Goal: Book appointment/travel/reservation

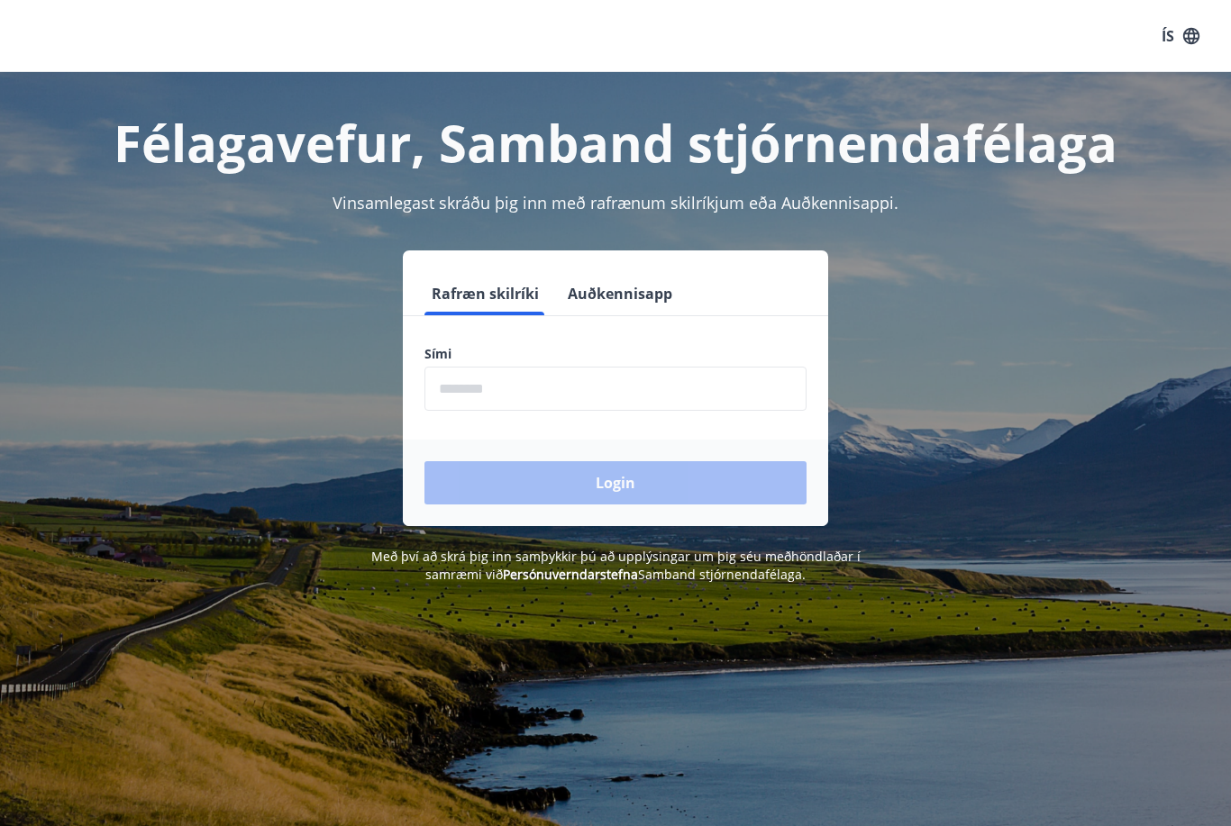
click at [600, 371] on input "phone" at bounding box center [615, 389] width 382 height 44
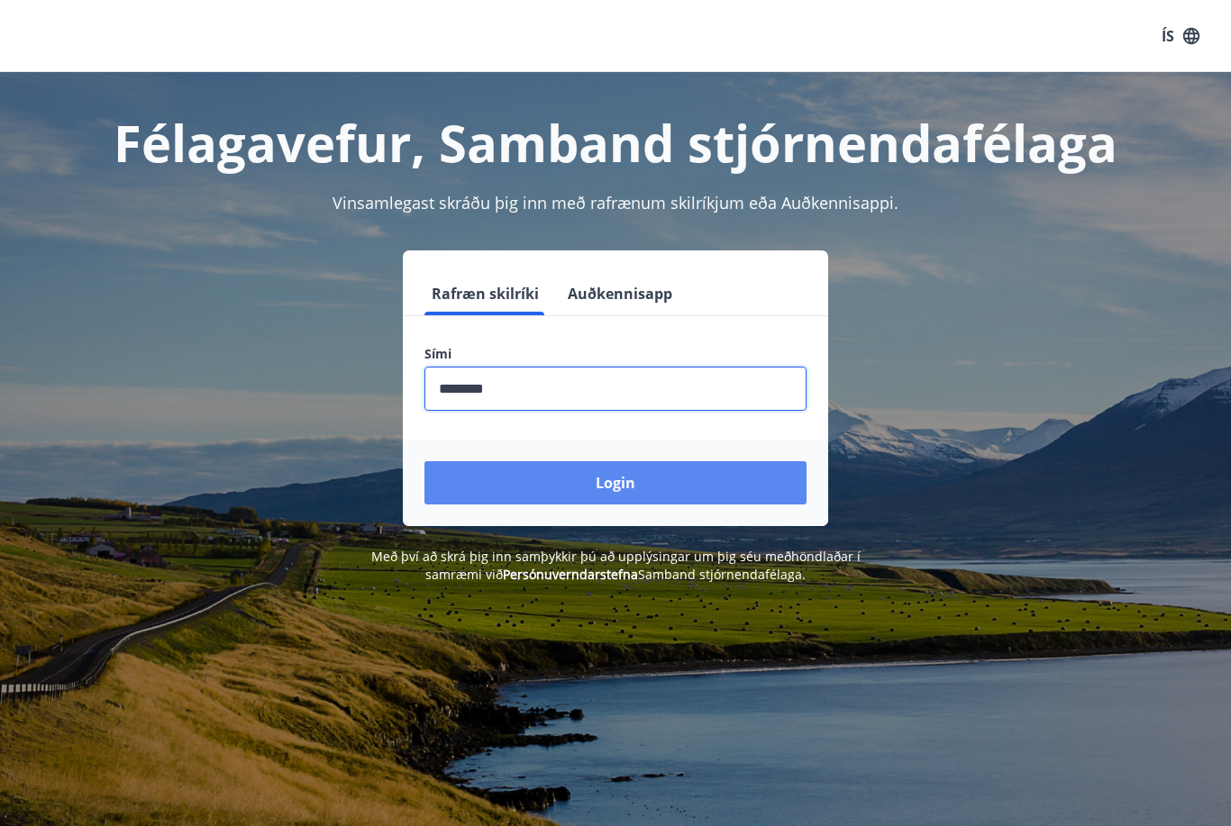
type input "********"
click at [680, 484] on button "Login" at bounding box center [615, 482] width 382 height 43
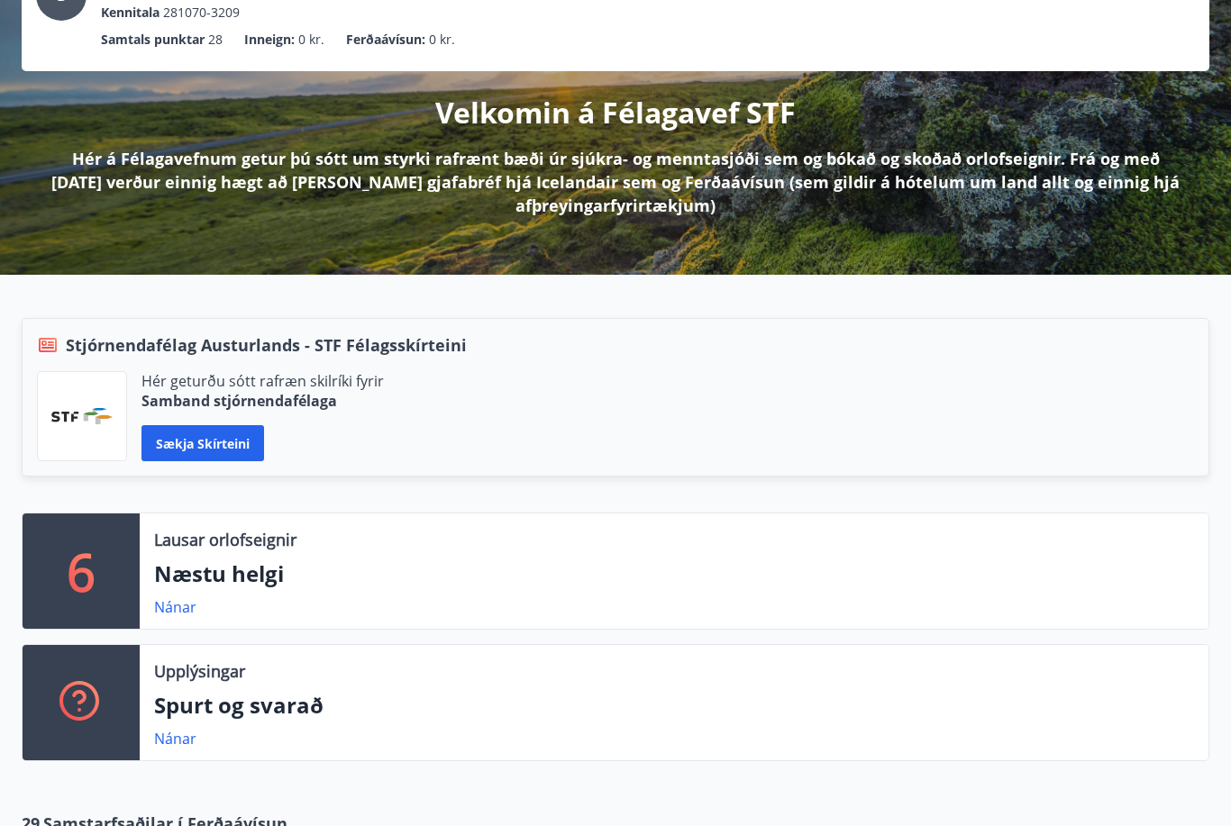
scroll to position [153, 0]
click at [174, 604] on link "Nánar" at bounding box center [175, 607] width 42 height 20
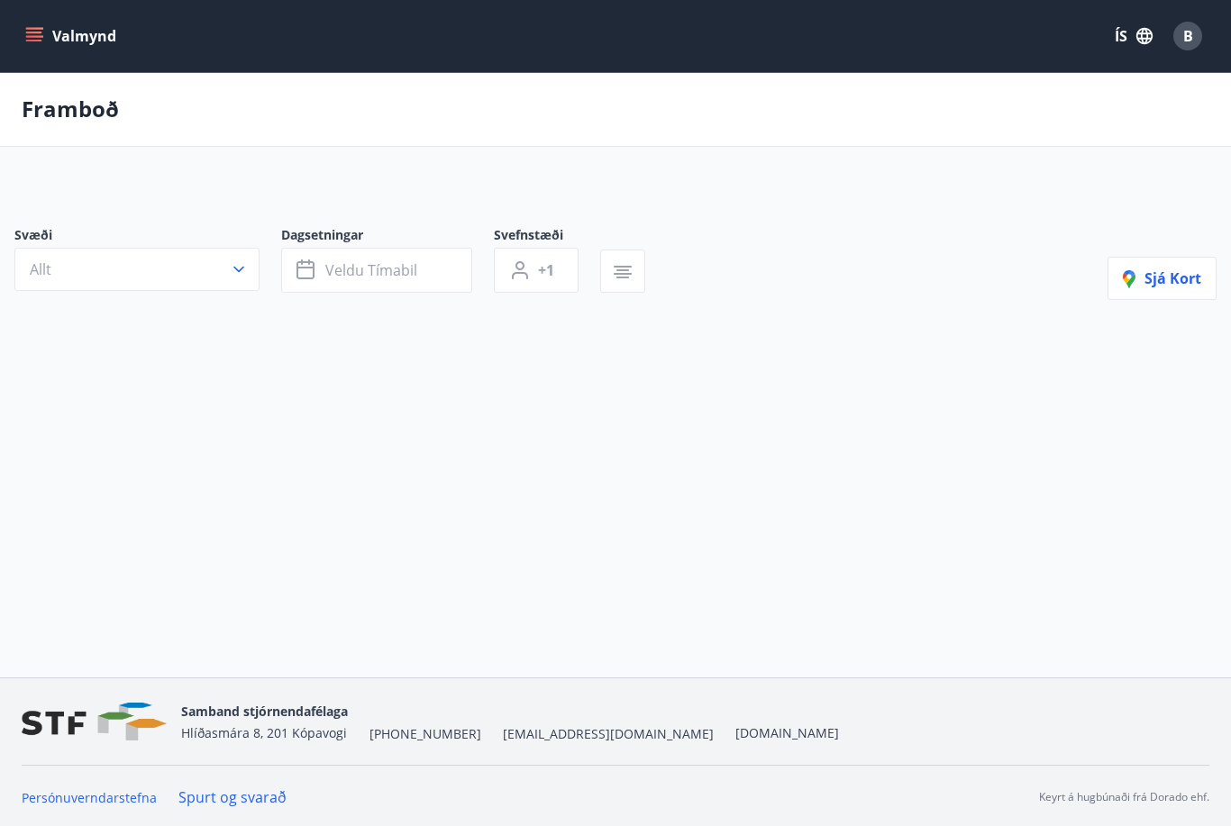
type input "*"
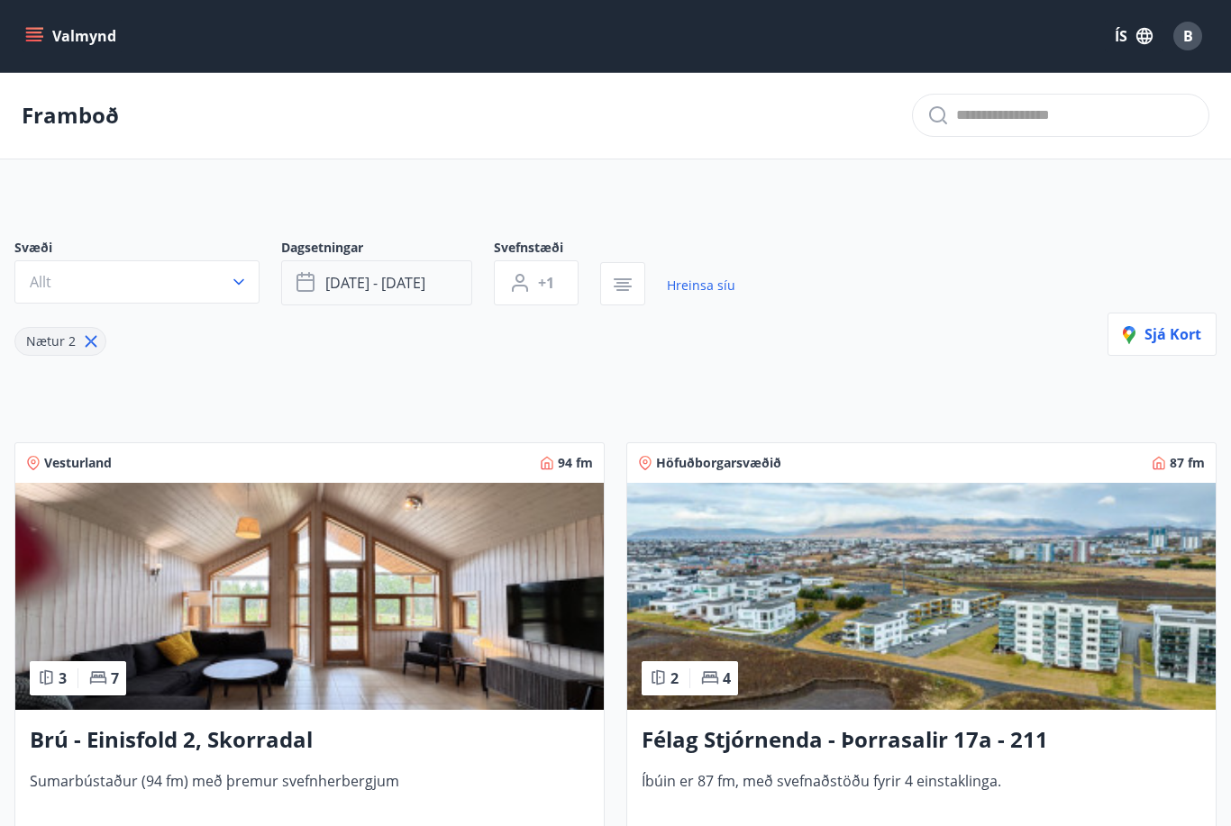
click at [433, 286] on button "sep 05 - sep 08" at bounding box center [376, 282] width 191 height 45
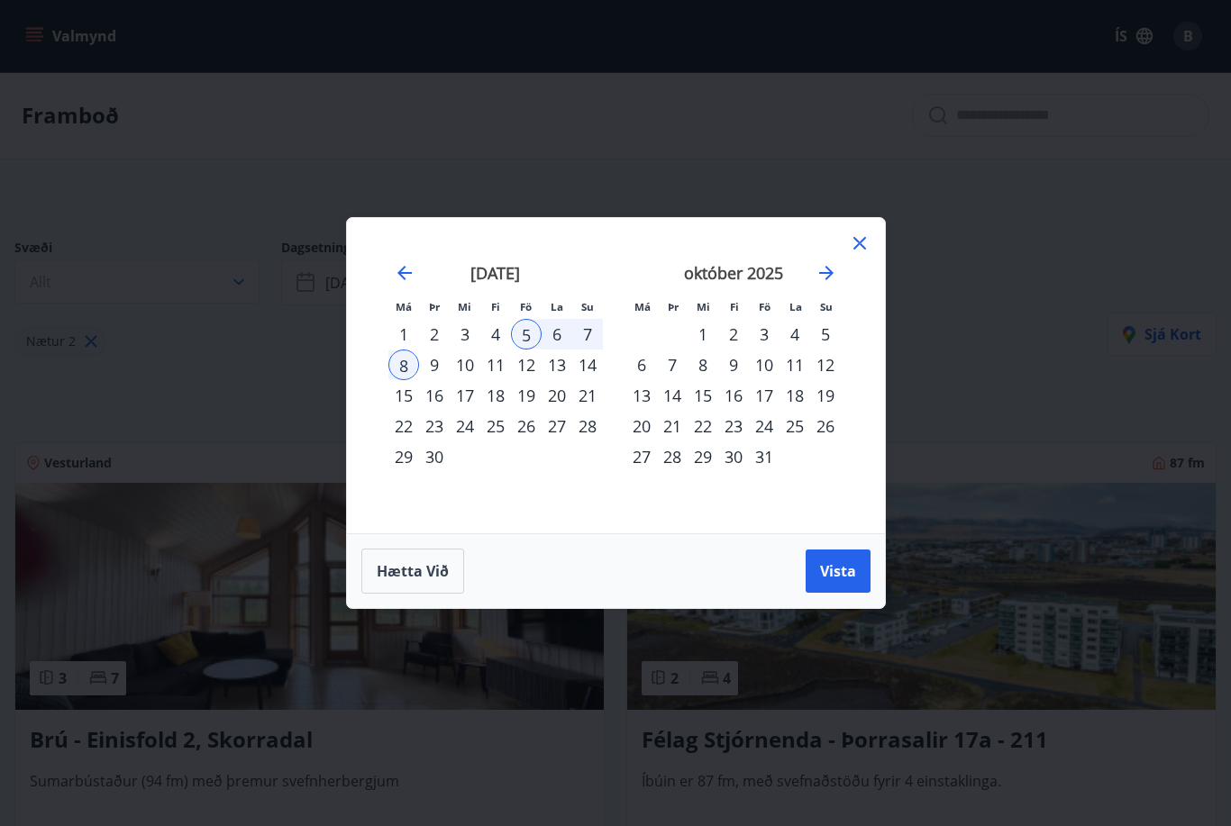
click at [763, 420] on div "24" at bounding box center [764, 426] width 31 height 31
click at [837, 581] on button "Vista" at bounding box center [837, 571] width 65 height 43
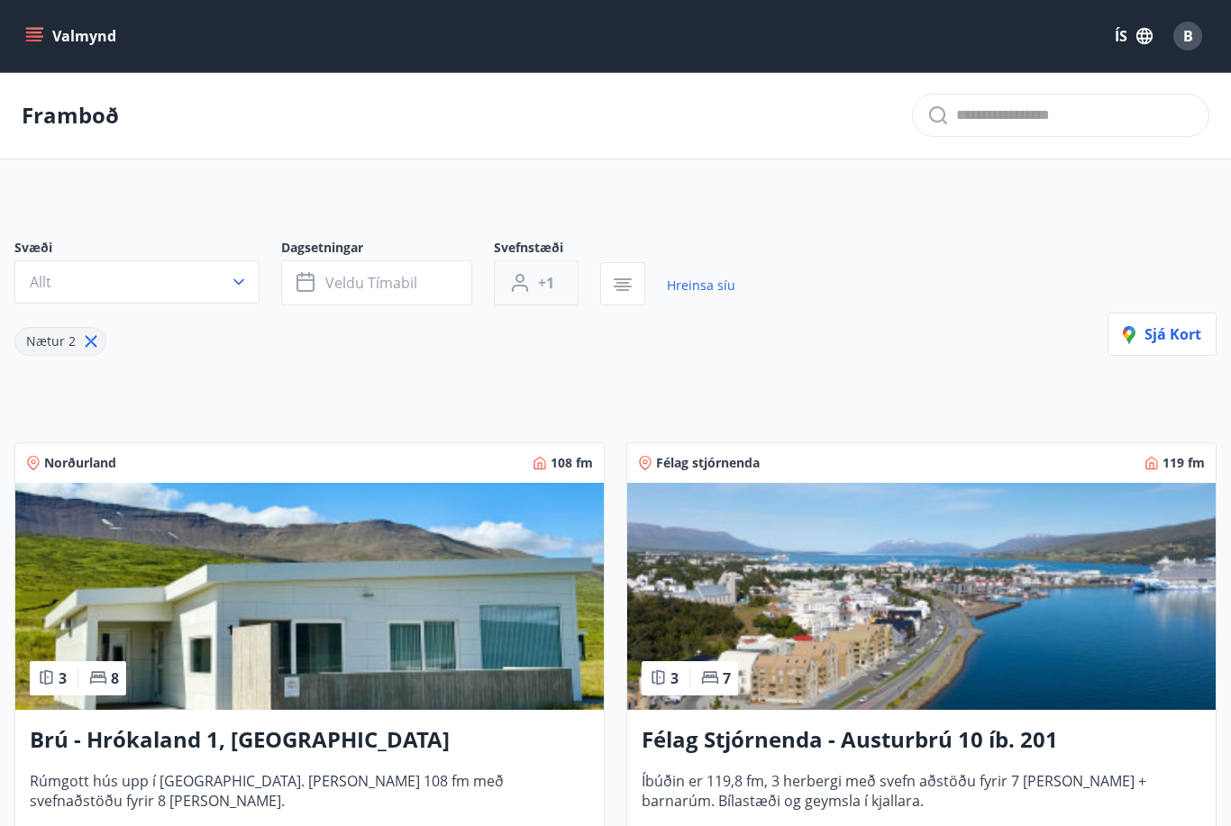
click at [538, 287] on span "+1" at bounding box center [546, 283] width 16 height 20
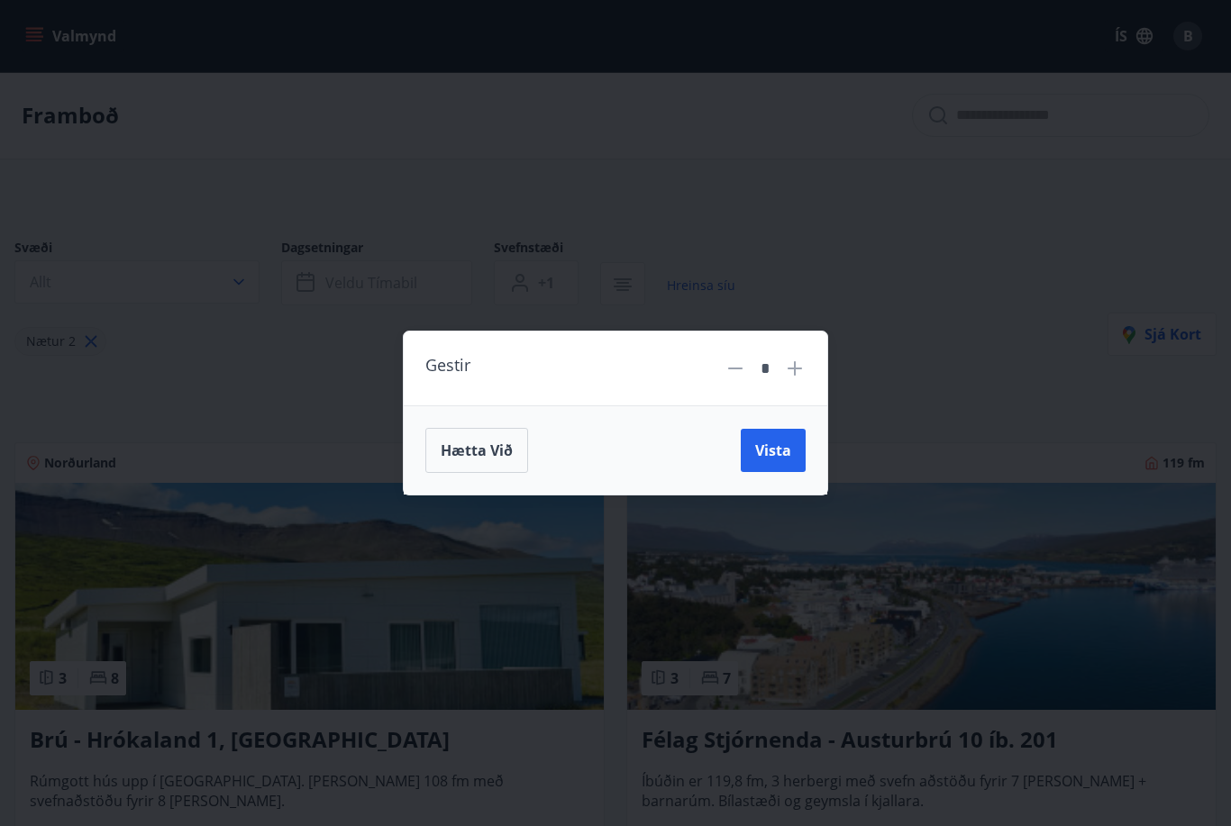
click at [955, 345] on div "Gestir * Hætta við Vista" at bounding box center [615, 413] width 1231 height 826
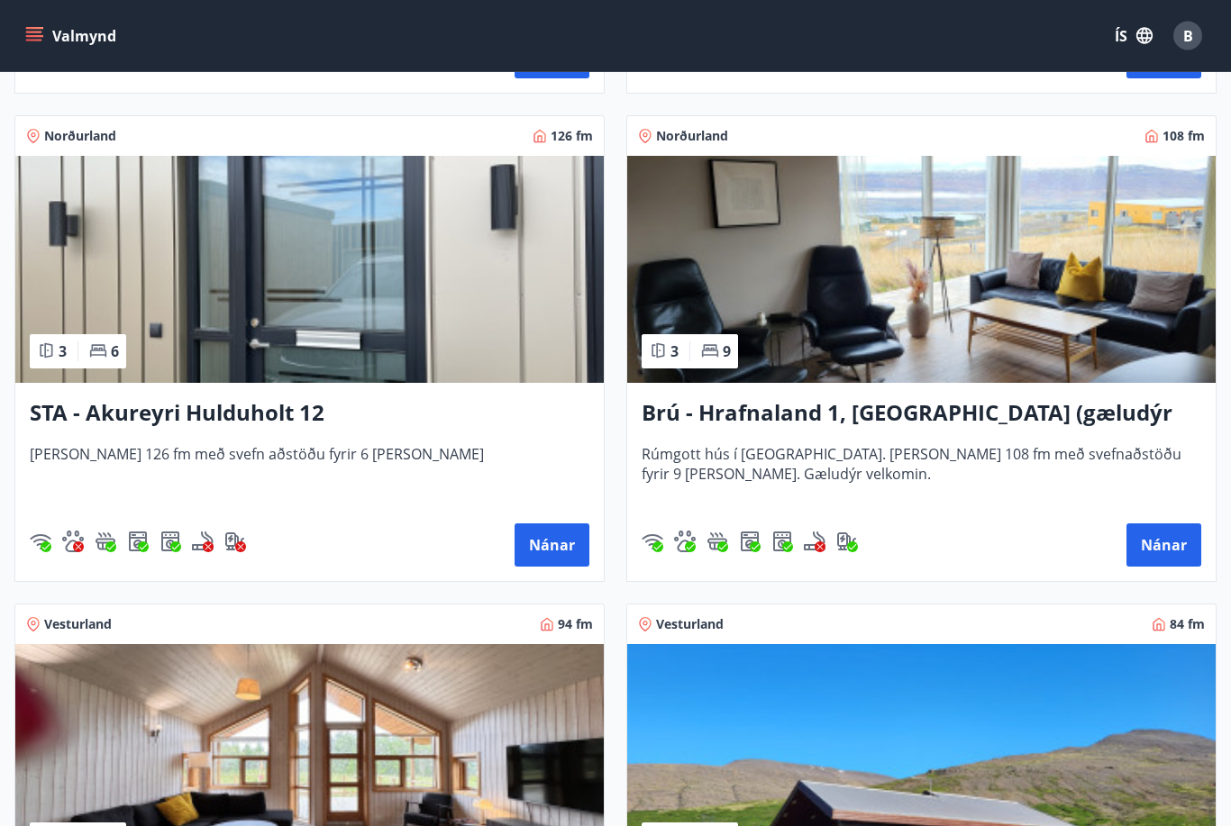
scroll to position [1287, 0]
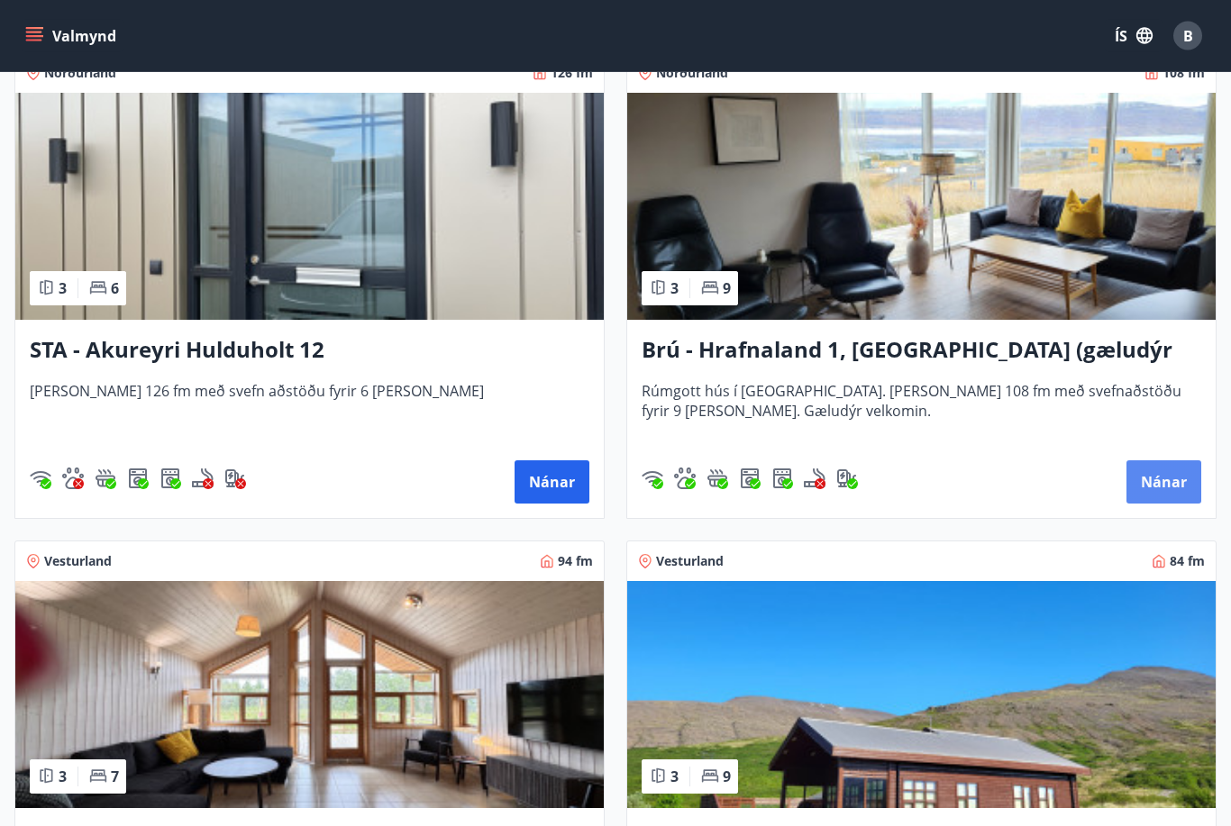
click at [1161, 485] on button "Nánar" at bounding box center [1163, 482] width 75 height 43
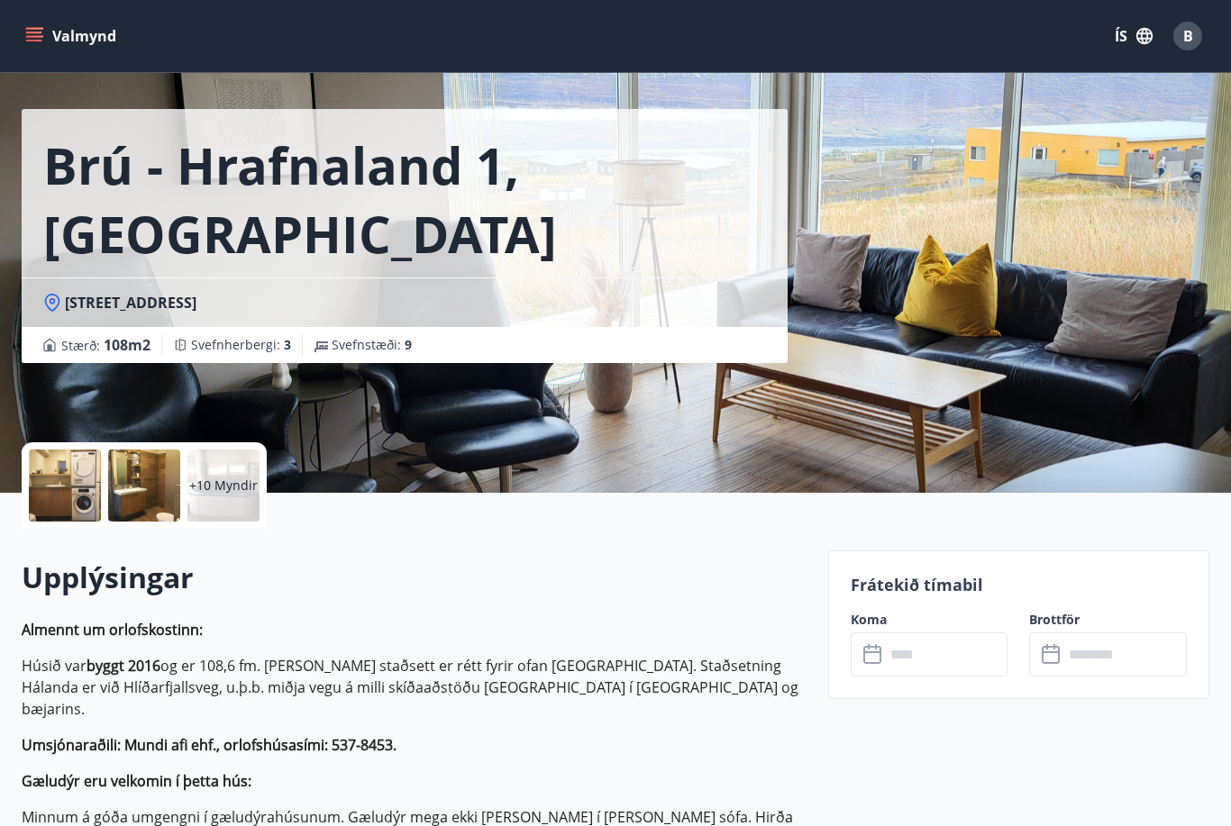
scroll to position [137, 0]
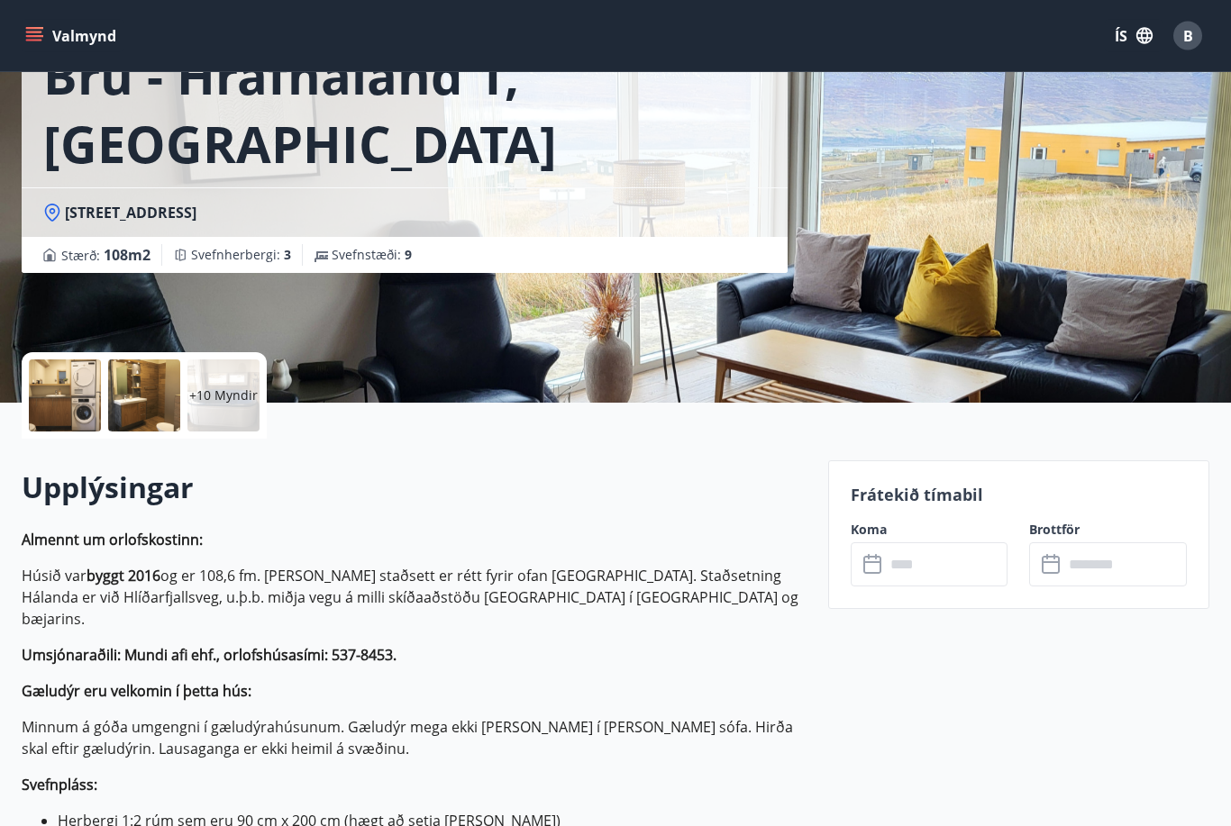
click at [929, 561] on input "text" at bounding box center [946, 565] width 123 height 44
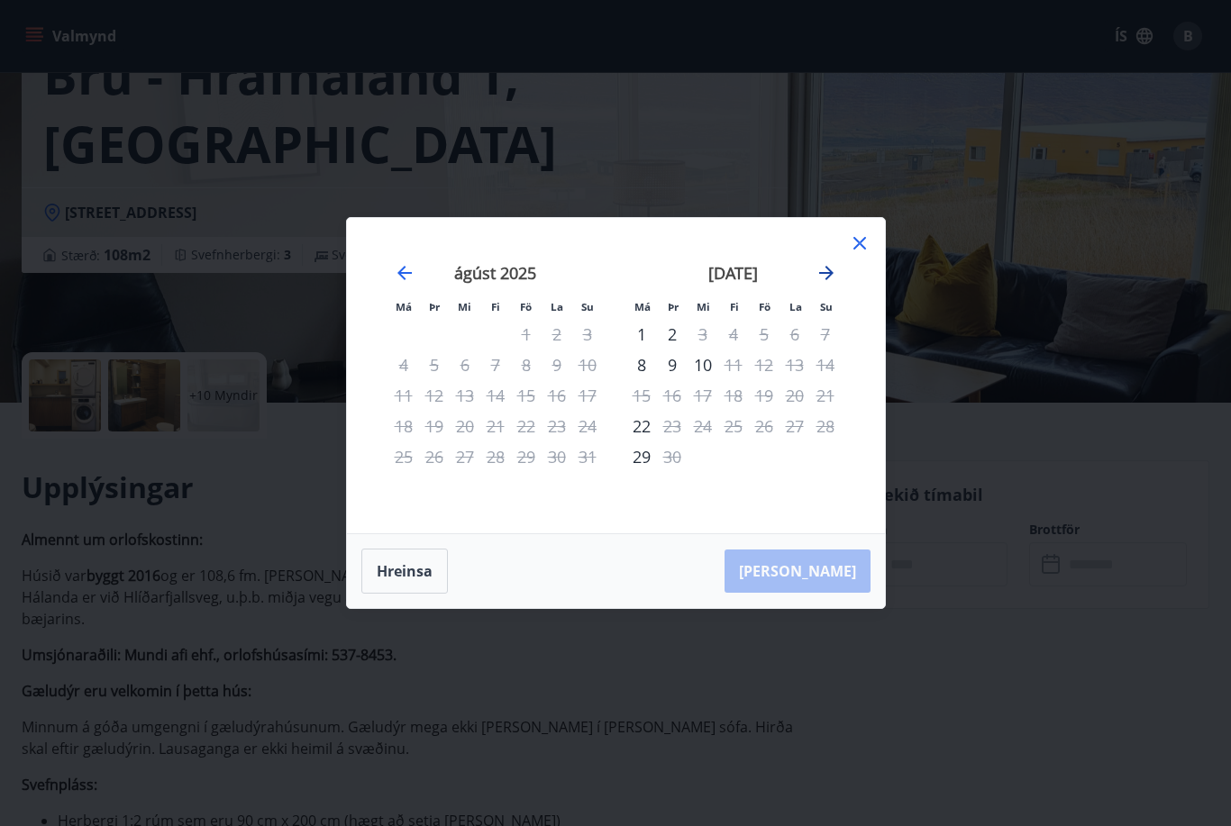
click at [826, 284] on icon "Move forward to switch to the next month." at bounding box center [826, 273] width 22 height 22
click at [862, 254] on icon at bounding box center [860, 243] width 22 height 22
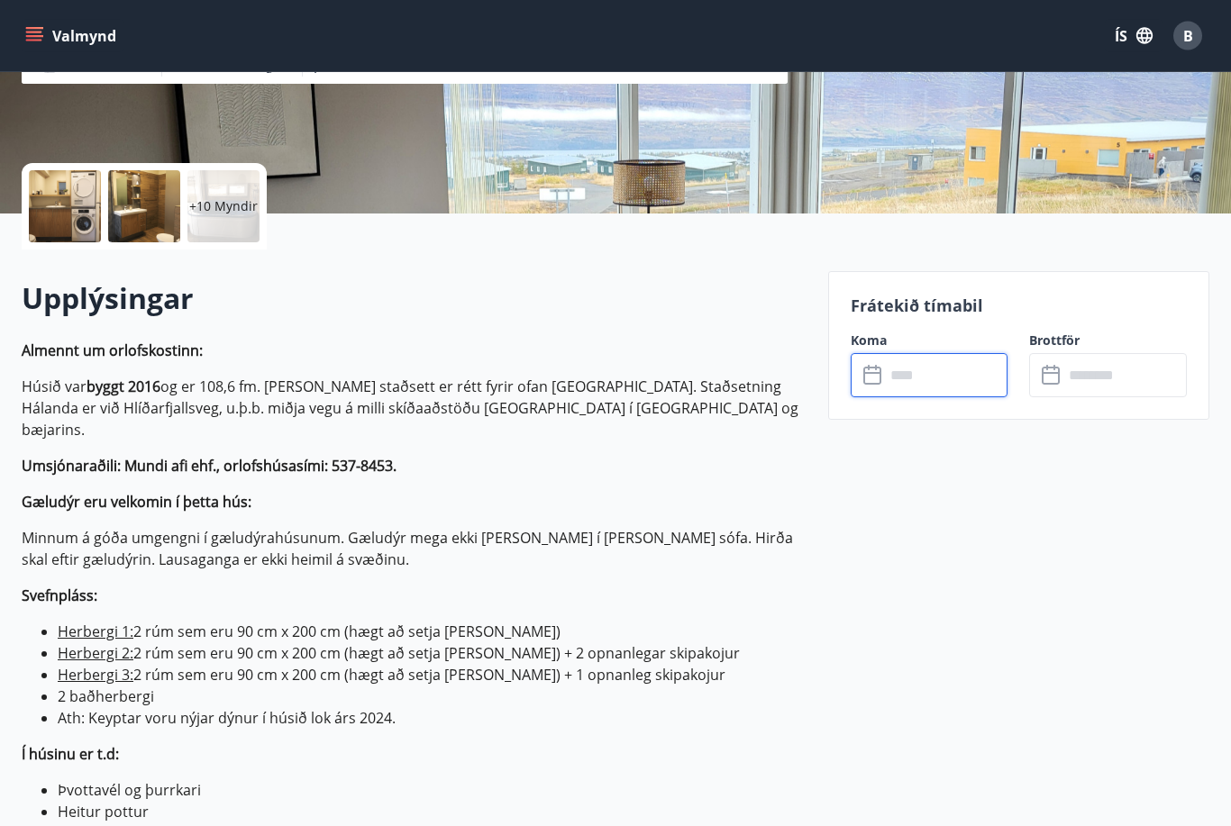
scroll to position [0, 0]
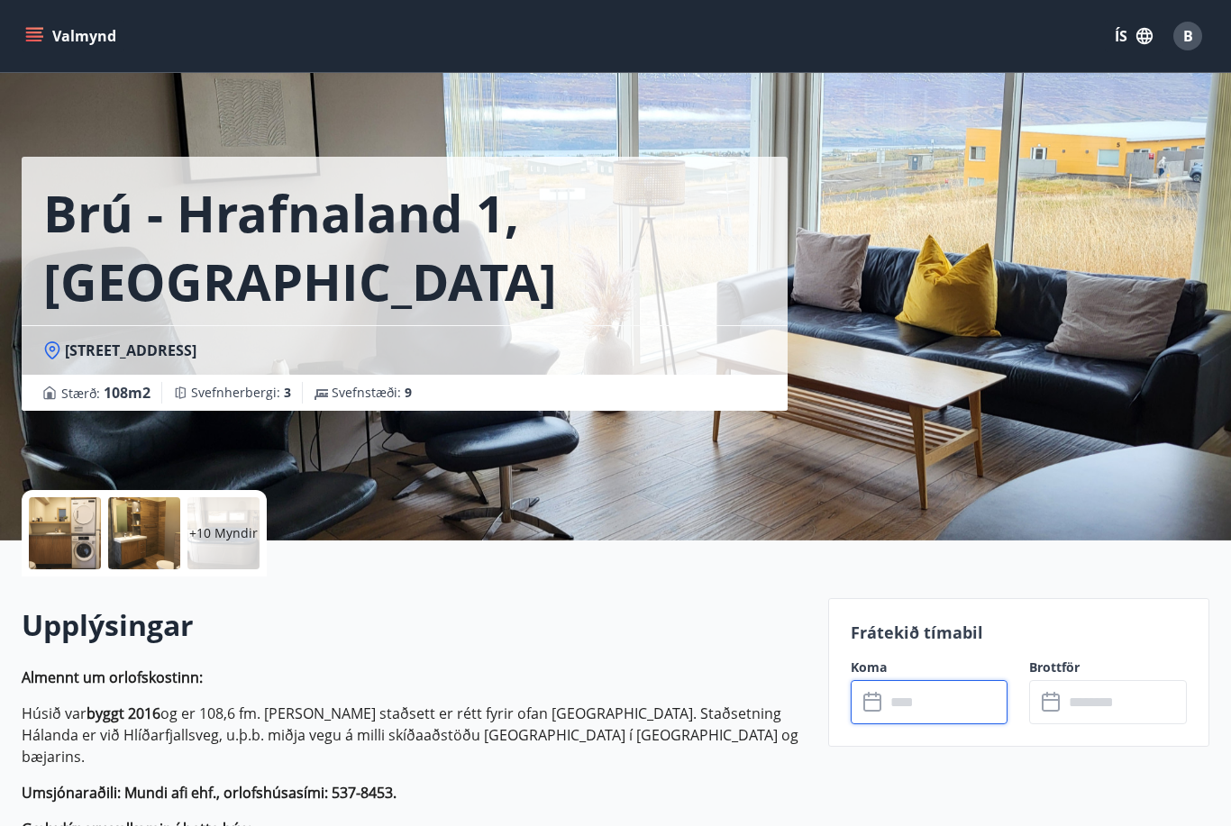
click at [241, 555] on div "+10 Myndir" at bounding box center [223, 533] width 72 height 72
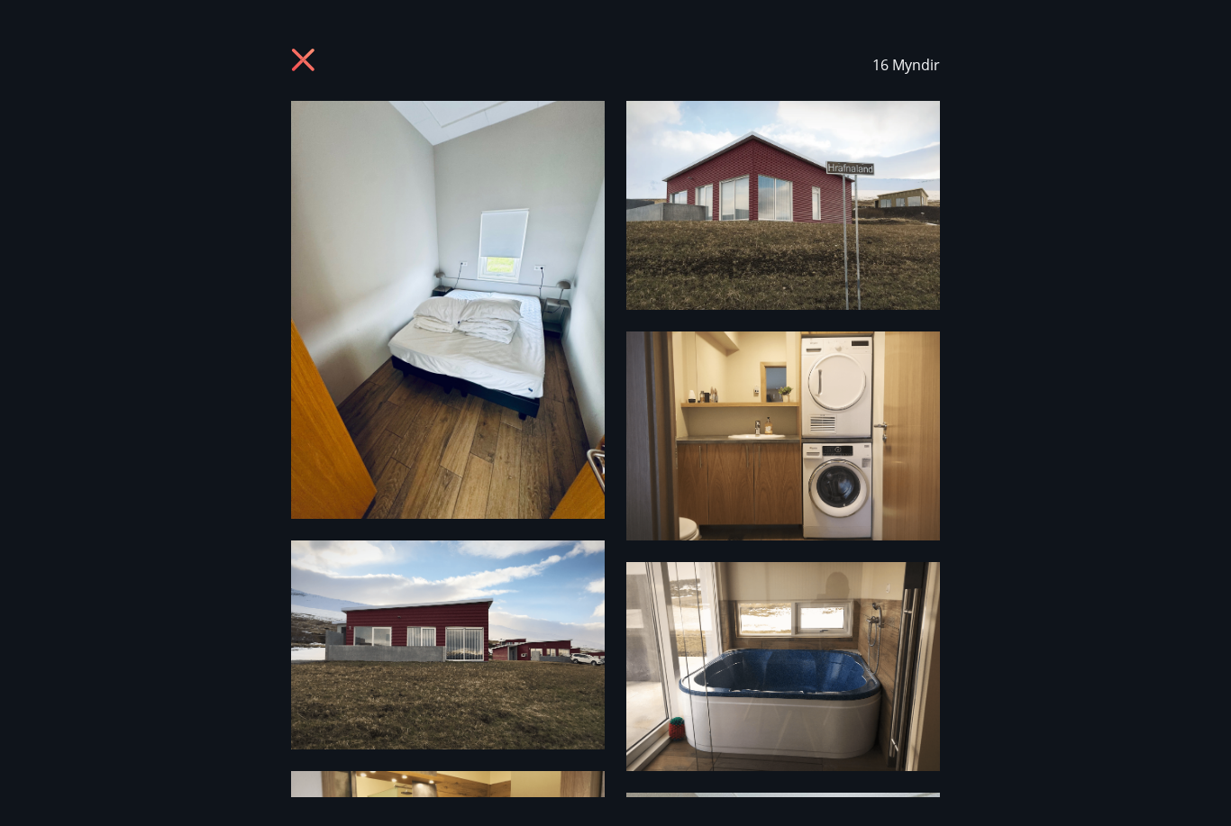
click at [291, 64] on icon at bounding box center [305, 62] width 29 height 29
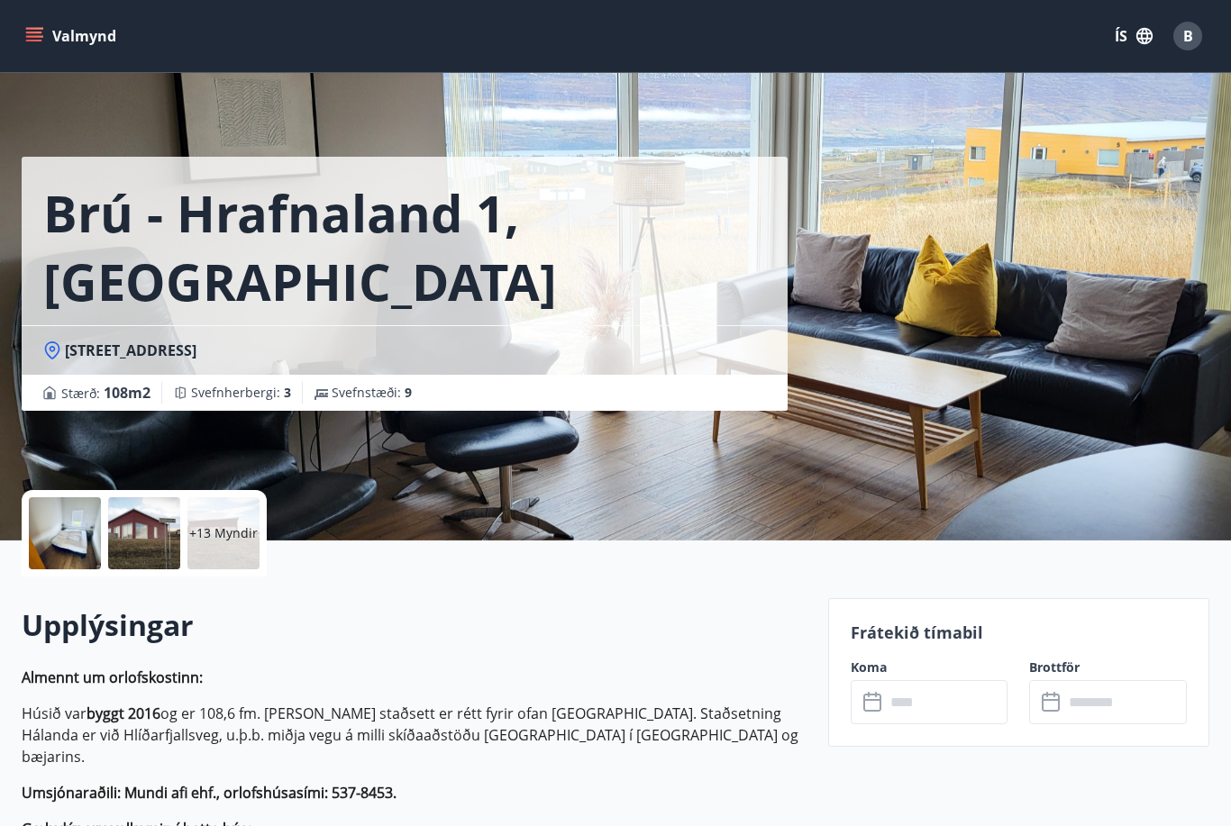
click at [32, 34] on icon "menu" at bounding box center [34, 36] width 18 height 18
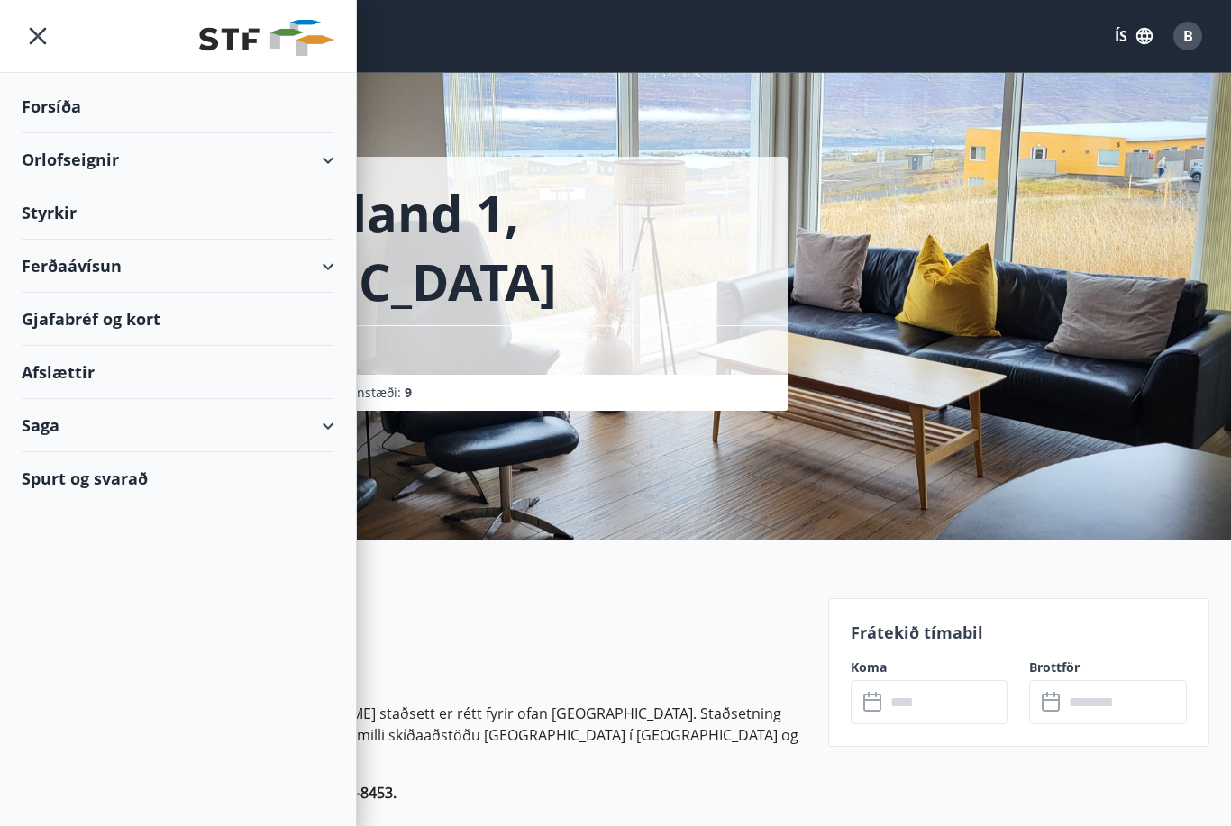
click at [329, 159] on div "Orlofseignir" at bounding box center [178, 159] width 313 height 53
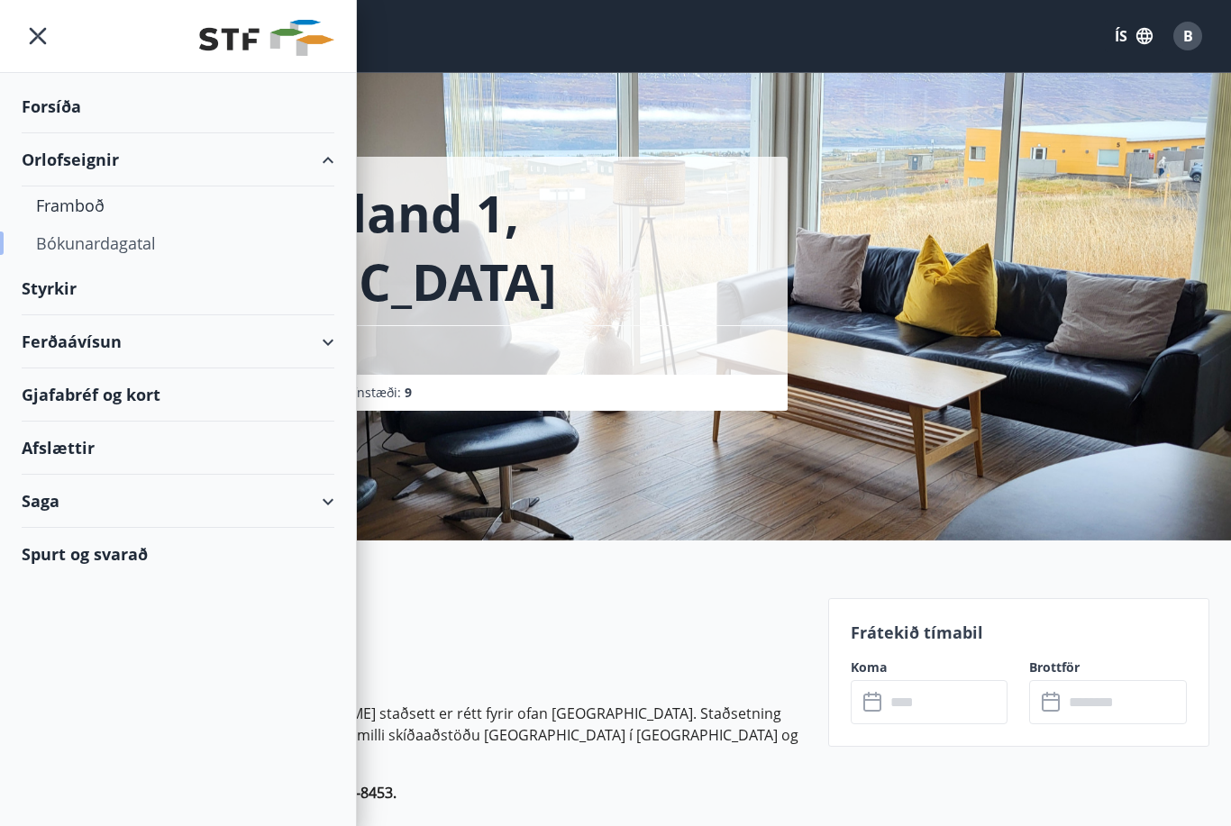
click at [114, 246] on div "Bókunardagatal" at bounding box center [178, 243] width 284 height 38
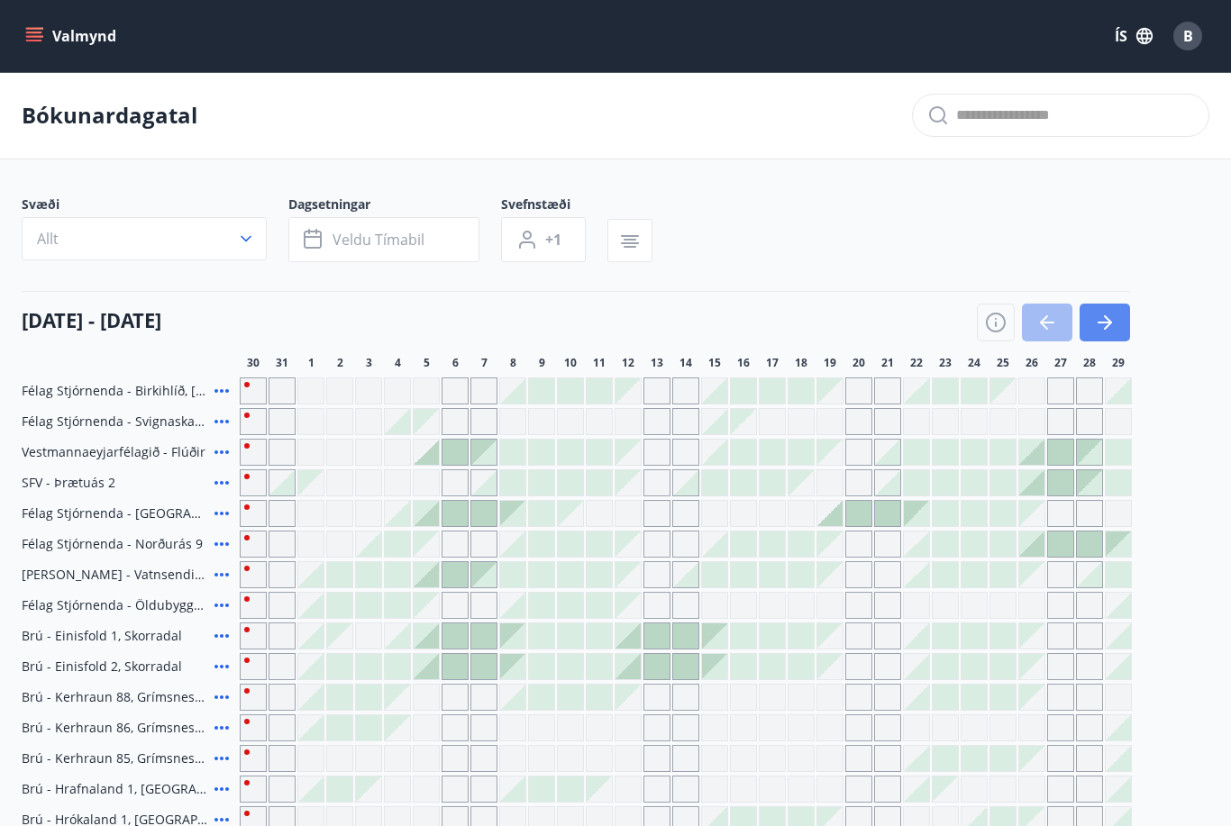
click at [1107, 324] on icon "button" at bounding box center [1105, 323] width 22 height 22
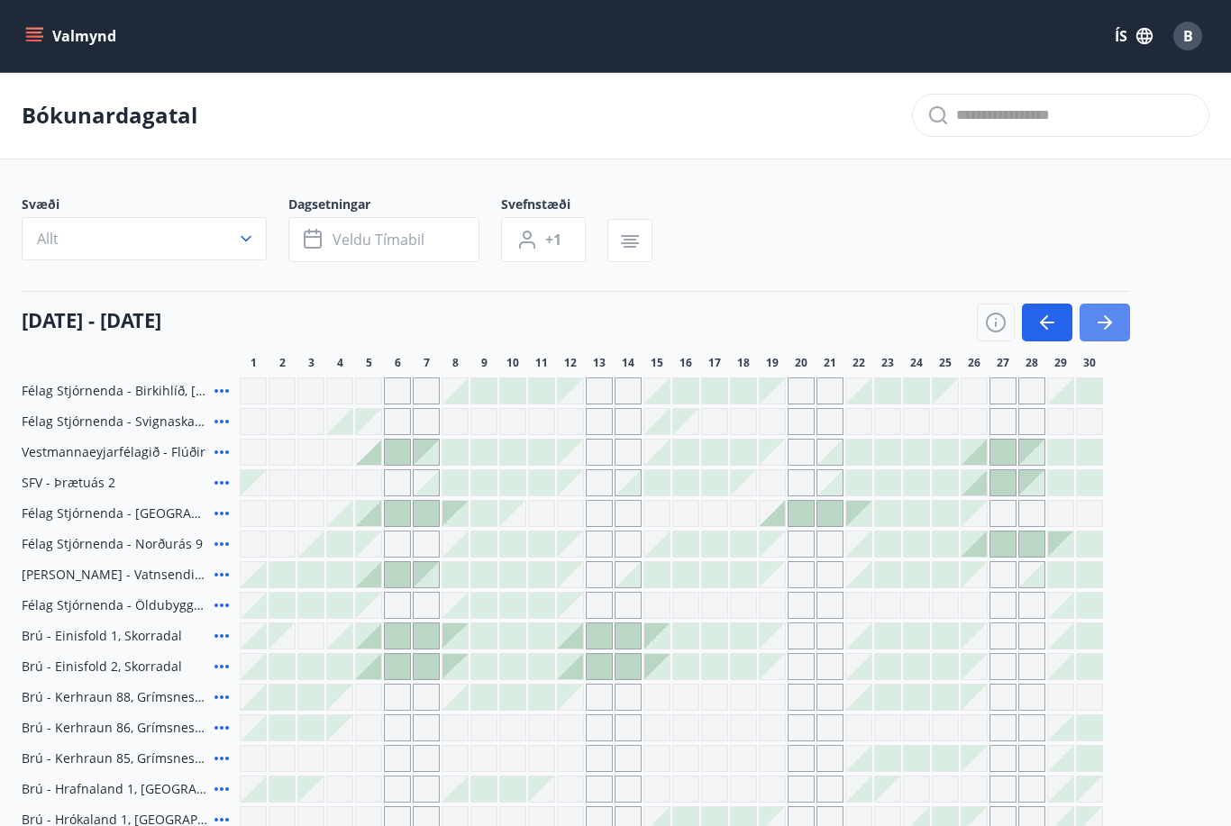
click at [1103, 322] on icon "button" at bounding box center [1104, 323] width 14 height 2
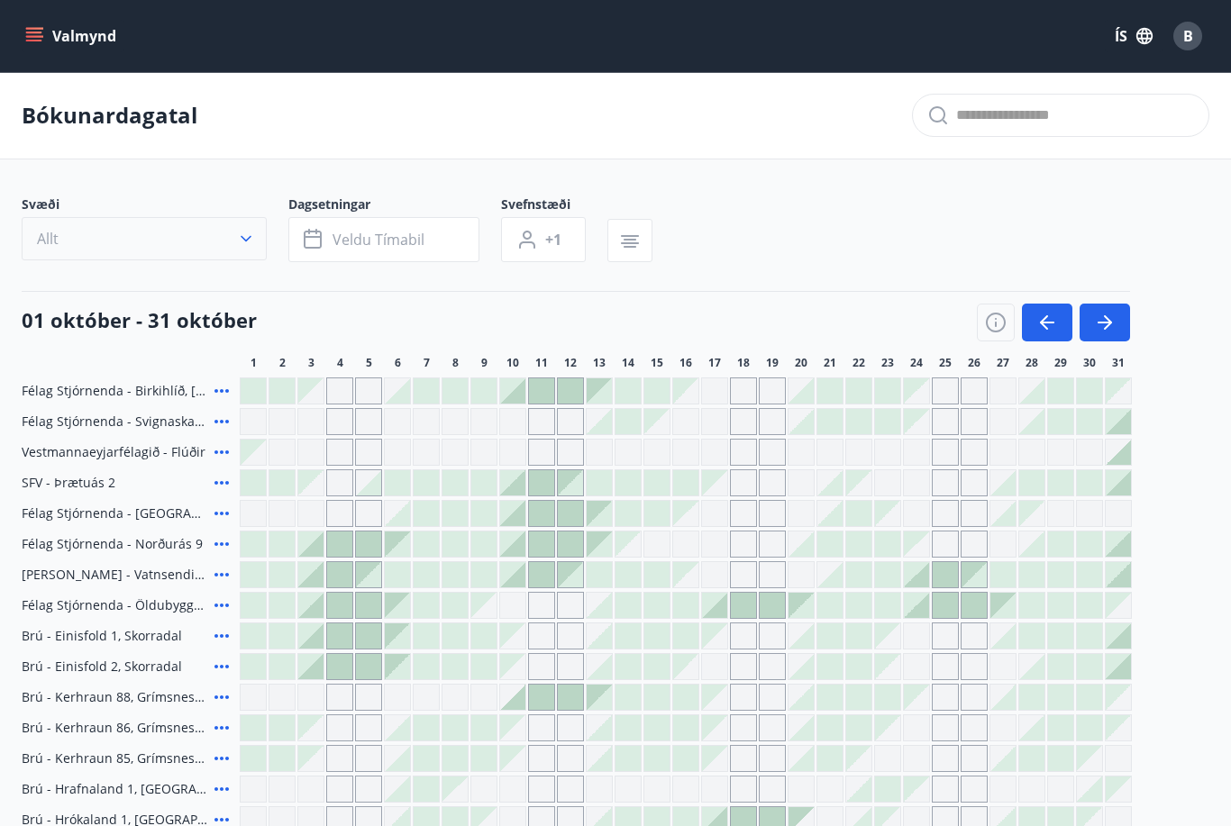
click at [240, 237] on icon "button" at bounding box center [246, 239] width 18 height 18
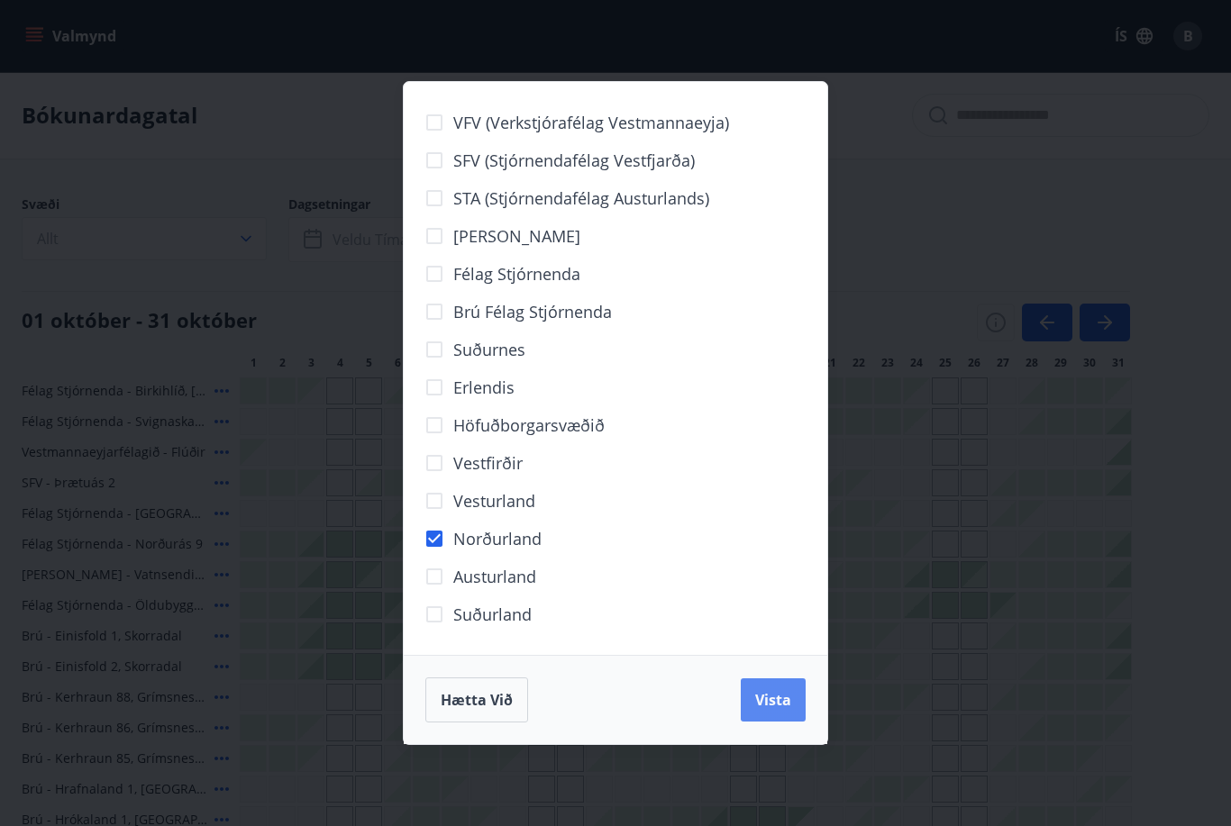
click at [766, 708] on span "Vista" at bounding box center [773, 700] width 36 height 20
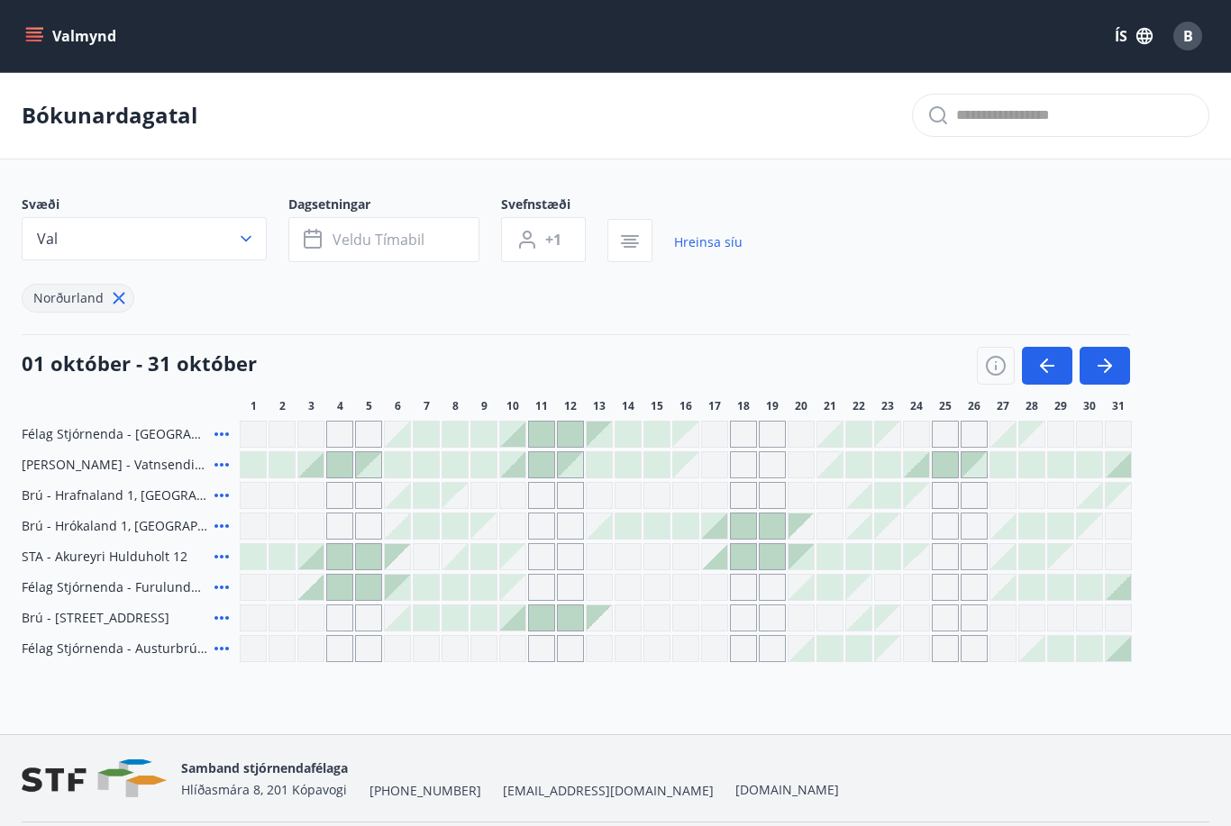
click at [108, 621] on span "Brú - Hyrnuland 14, Akureyri" at bounding box center [96, 618] width 148 height 18
click at [913, 616] on div "Gráir dagar eru ekki bókanlegir" at bounding box center [916, 617] width 27 height 27
click at [904, 452] on div at bounding box center [916, 464] width 25 height 25
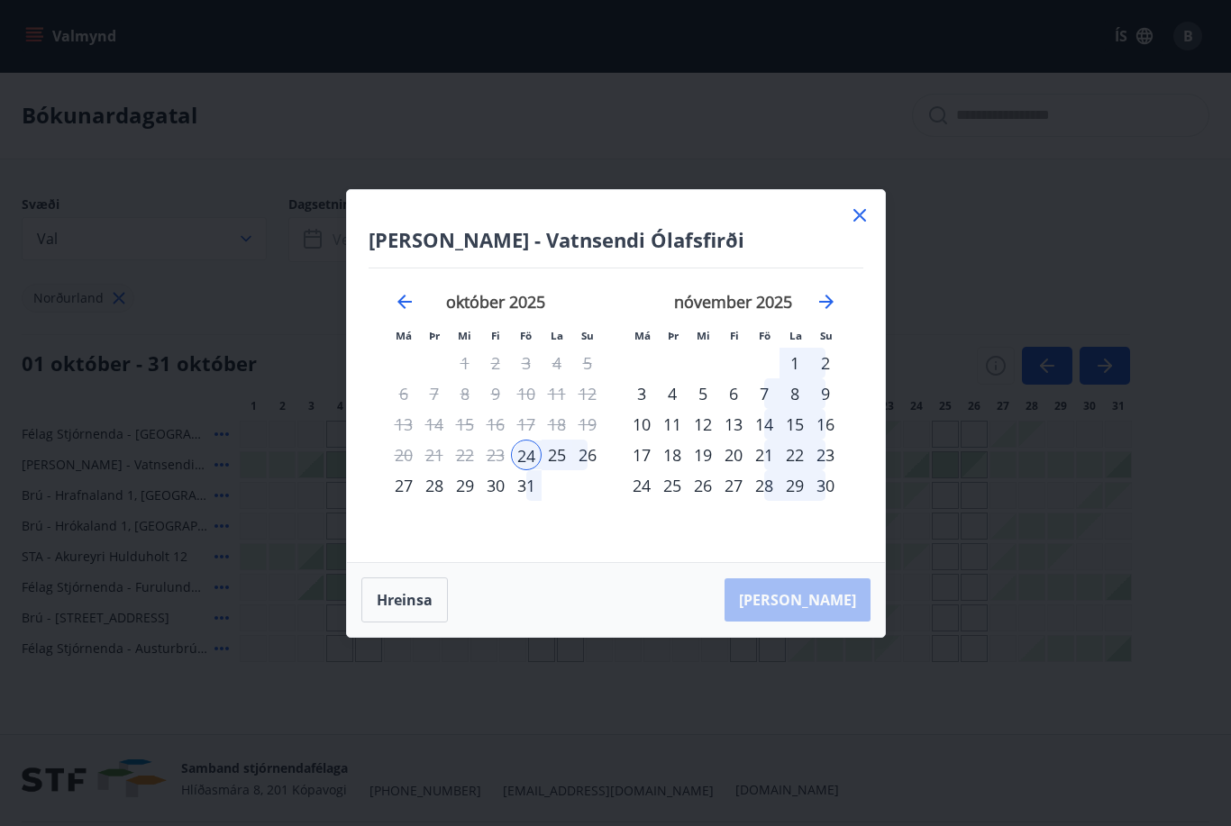
click at [850, 216] on icon at bounding box center [860, 216] width 22 height 22
